Goal: Task Accomplishment & Management: Manage account settings

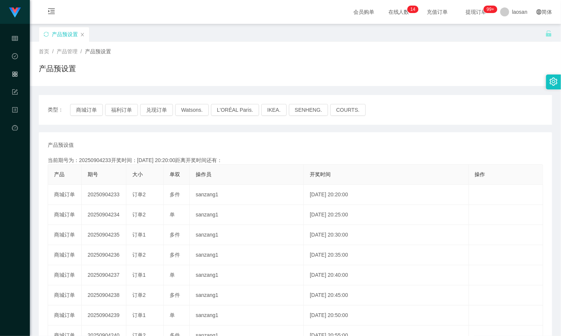
drag, startPoint x: 0, startPoint y: 0, endPoint x: 459, endPoint y: 107, distance: 471.5
click at [459, 107] on div "类型： 商城订单 福利订单 兑现订单 Watsons. L'ORÉAL Paris. IKEA. SENHENG. COURTS." at bounding box center [295, 110] width 495 height 12
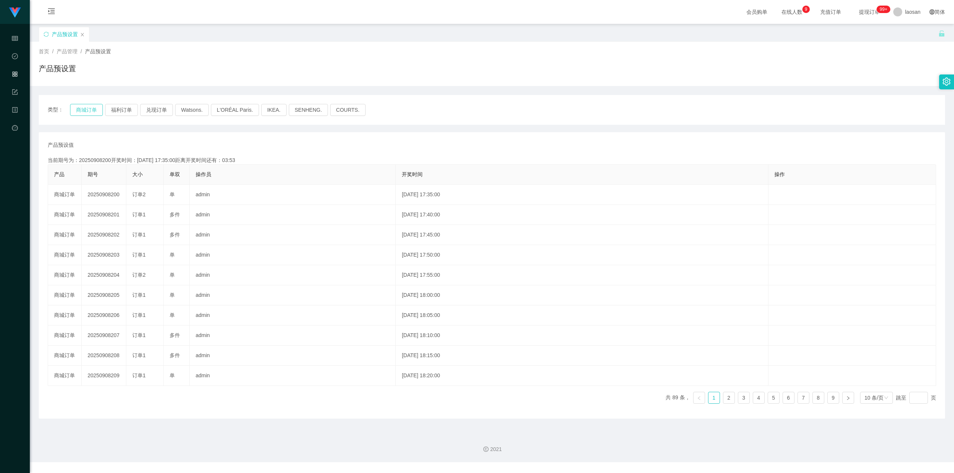
click at [90, 112] on button "商城订单" at bounding box center [86, 110] width 33 height 12
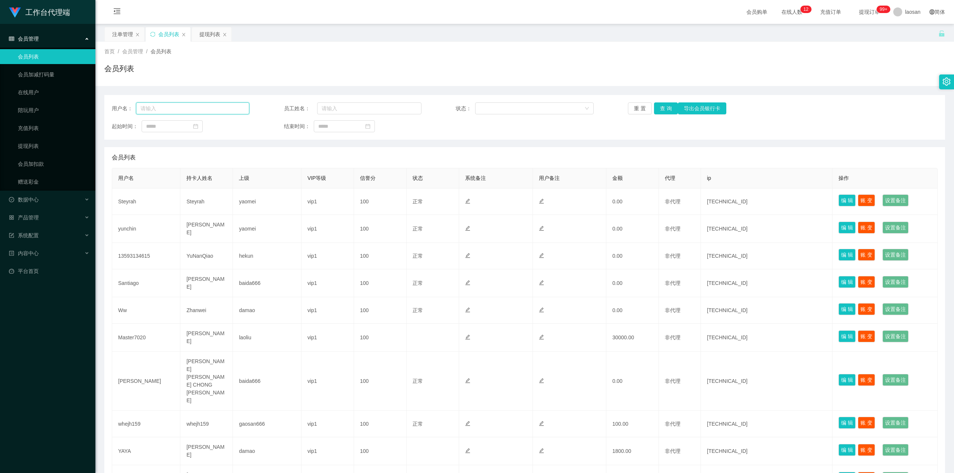
click at [216, 109] on input "text" at bounding box center [192, 108] width 113 height 12
paste input "SHEKHAR0108"
type input "SHEKHAR0108"
click at [662, 114] on button "查 询" at bounding box center [666, 108] width 24 height 12
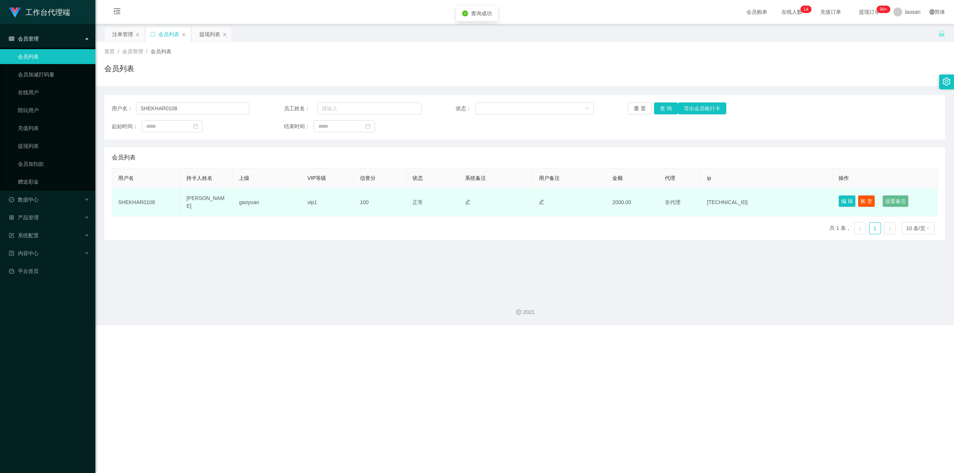
click at [620, 205] on td "2000.00" at bounding box center [632, 203] width 53 height 28
click at [869, 204] on button "账 变" at bounding box center [866, 201] width 17 height 12
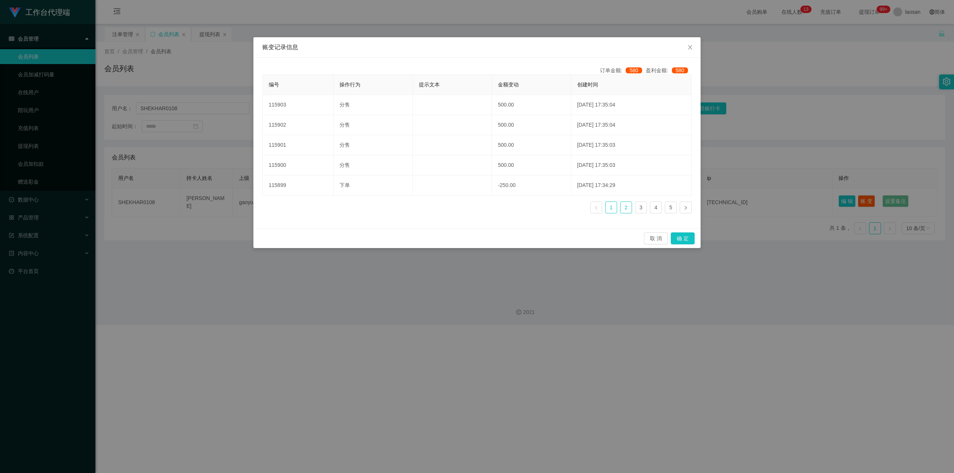
click at [625, 212] on link "2" at bounding box center [625, 207] width 11 height 11
click at [615, 211] on link "1" at bounding box center [610, 207] width 11 height 11
click at [622, 209] on link "2" at bounding box center [625, 207] width 11 height 11
click at [609, 210] on link "1" at bounding box center [610, 207] width 11 height 11
click at [545, 350] on div "账变记录信息 订单金额: 580 盈利金额: 580 编号 操作行为 提示文本 金额变动 创建时间 115903 分售 500.00 2025-09-08 1…" at bounding box center [477, 236] width 954 height 473
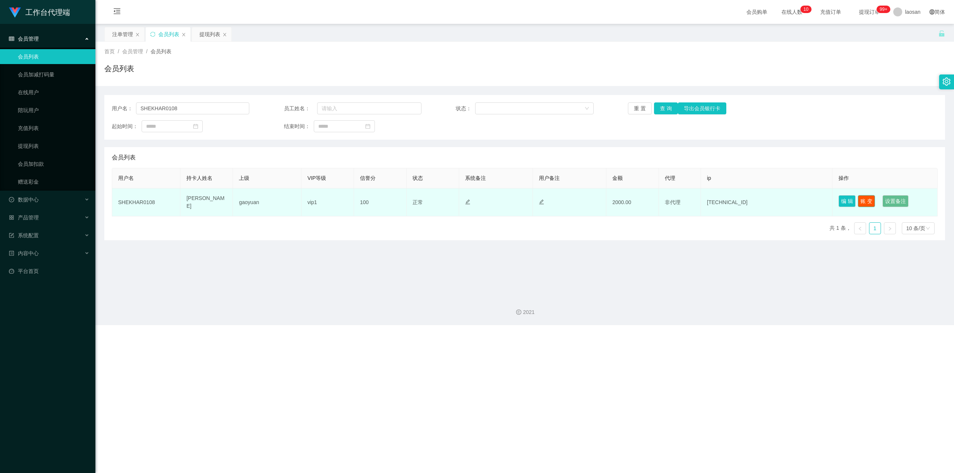
click at [866, 200] on button "账 变" at bounding box center [866, 201] width 17 height 12
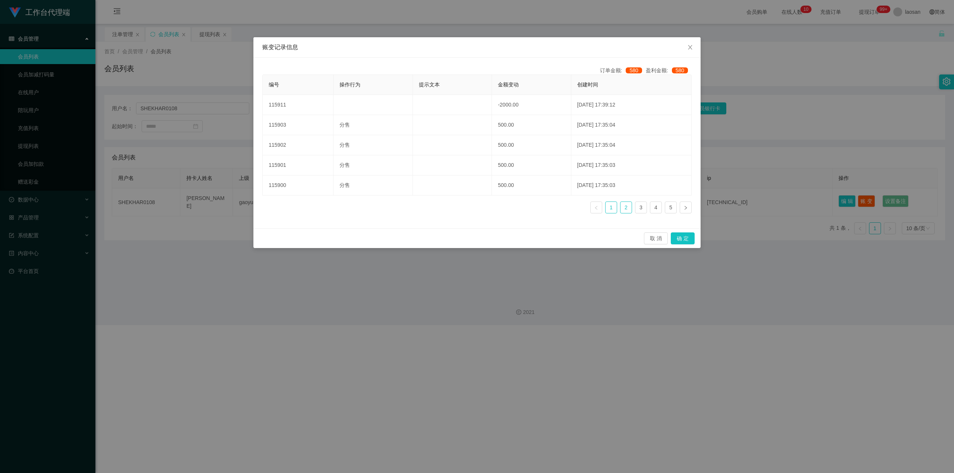
click at [626, 210] on link "2" at bounding box center [625, 207] width 11 height 11
click at [616, 209] on li "1" at bounding box center [611, 208] width 12 height 12
click at [624, 209] on link "2" at bounding box center [625, 207] width 11 height 11
click at [617, 208] on ul "1 2 3 4 5" at bounding box center [640, 208] width 101 height 12
click at [613, 208] on link "1" at bounding box center [610, 207] width 11 height 11
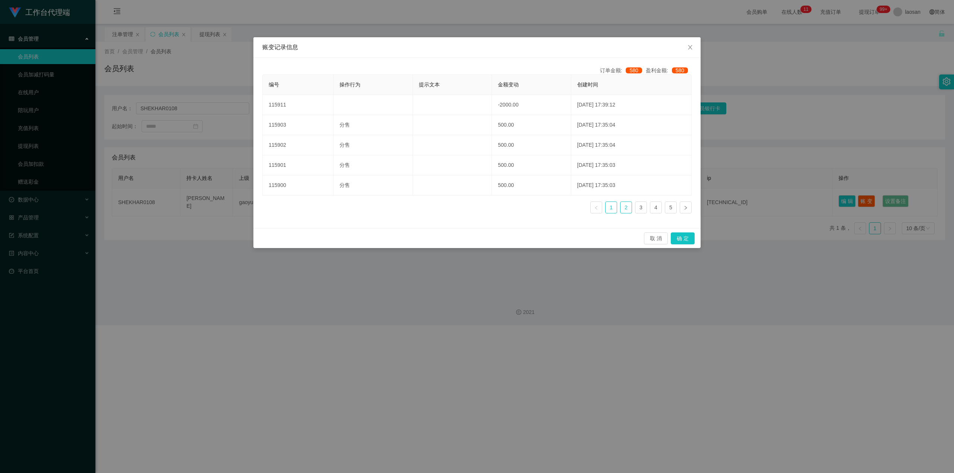
click at [627, 208] on link "2" at bounding box center [625, 207] width 11 height 11
click at [615, 210] on link "1" at bounding box center [610, 207] width 11 height 11
click at [630, 207] on link "2" at bounding box center [625, 207] width 11 height 11
click at [641, 212] on link "3" at bounding box center [640, 207] width 11 height 11
click at [628, 212] on link "2" at bounding box center [625, 207] width 11 height 11
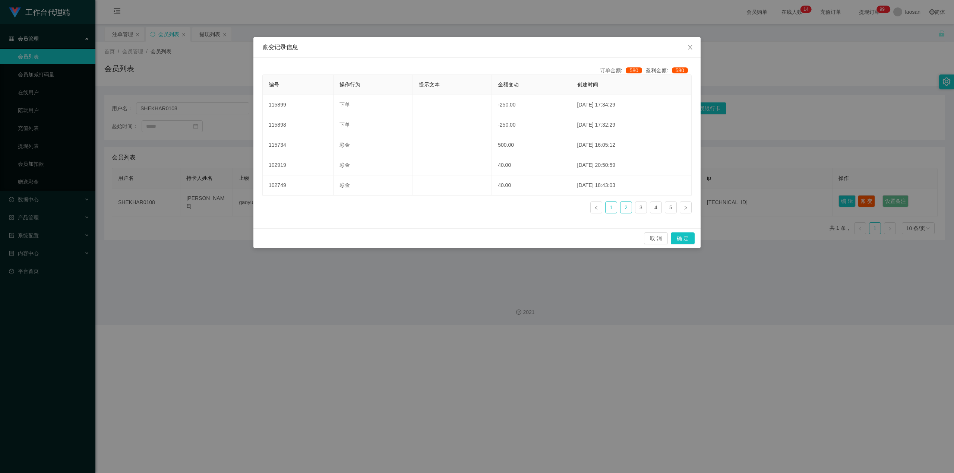
click at [609, 212] on link "1" at bounding box center [610, 207] width 11 height 11
click at [610, 207] on link "1" at bounding box center [610, 207] width 11 height 11
click at [539, 390] on div "账变记录信息 订单金额: 580 盈利金额: 580 编号 操作行为 提示文本 金额变动 创建时间 115911 -2000.00 2025-09-08 17…" at bounding box center [477, 236] width 954 height 473
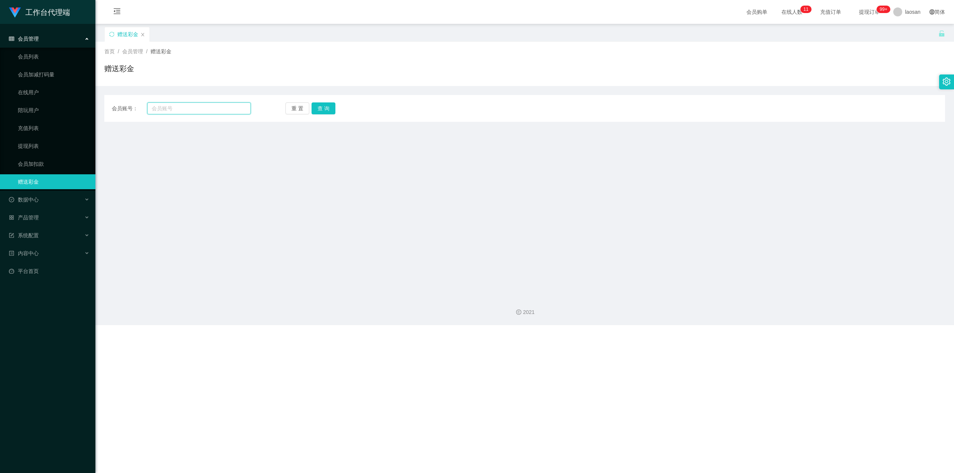
click at [205, 109] on input "text" at bounding box center [199, 108] width 104 height 12
paste input "SHEKHAR0108"
type input "SHEKHAR0108"
drag, startPoint x: 347, startPoint y: 162, endPoint x: 334, endPoint y: 145, distance: 22.1
click at [347, 162] on main "关闭左侧 关闭右侧 关闭其它 刷新页面 赠送彩金 首页 / 会员管理 / 赠送彩金 / 赠送彩金 会员账号： SHEKHAR0108 重 置 查 询 会员账号…" at bounding box center [524, 157] width 858 height 267
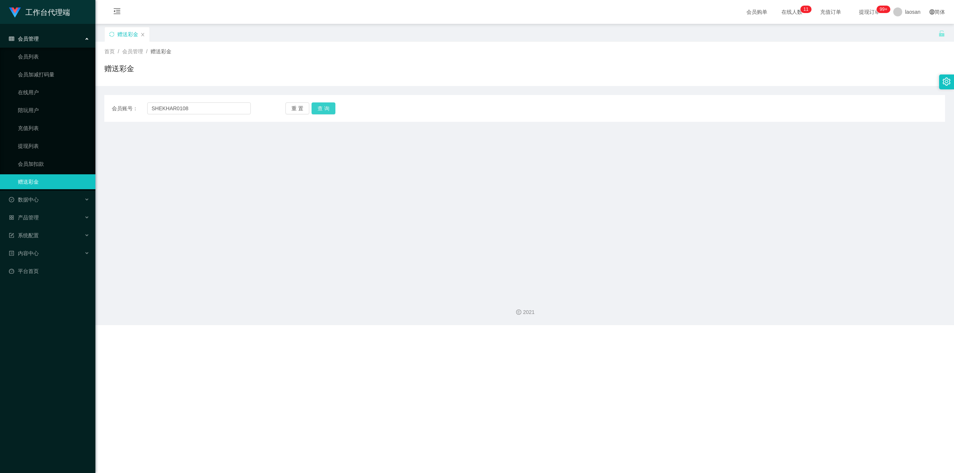
click at [330, 110] on button "查 询" at bounding box center [323, 108] width 24 height 12
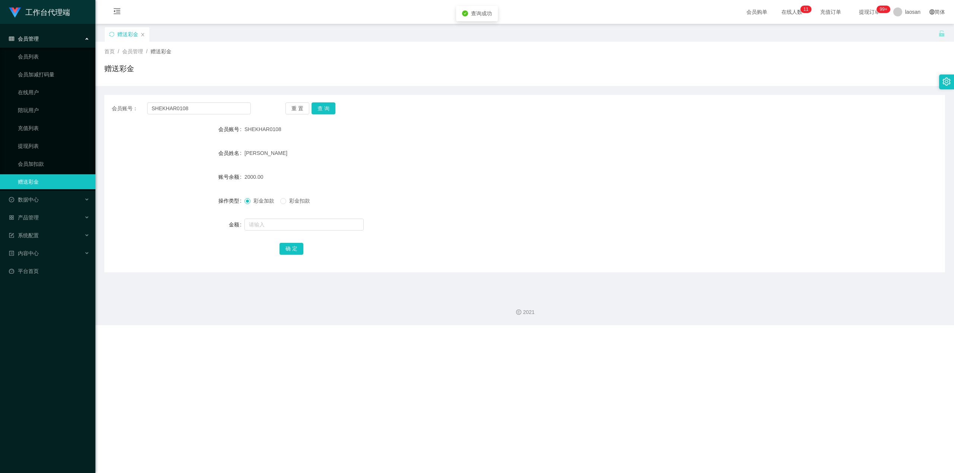
click at [304, 203] on span "彩金扣款" at bounding box center [299, 201] width 27 height 6
click at [327, 225] on input "text" at bounding box center [303, 225] width 119 height 12
type input "2000"
click at [297, 250] on button "确 定" at bounding box center [291, 249] width 24 height 12
click at [387, 297] on div "2021" at bounding box center [524, 308] width 858 height 35
